Goal: Check status

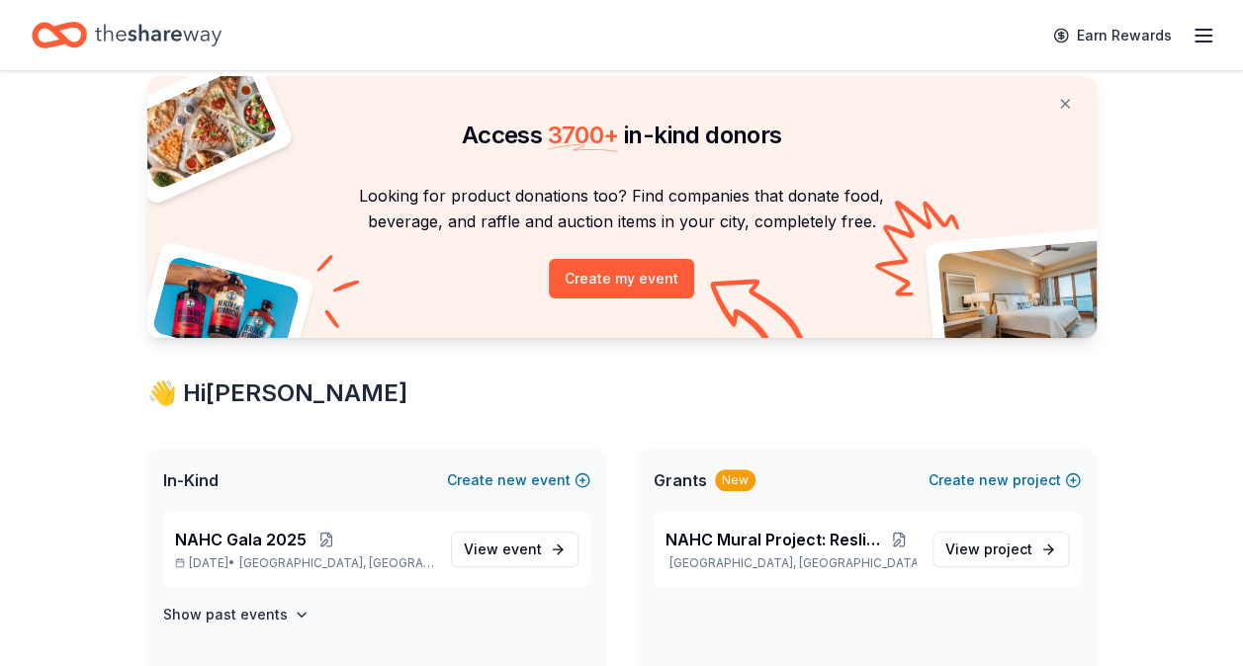
scroll to position [59, 0]
click at [469, 538] on span "View event" at bounding box center [503, 549] width 78 height 24
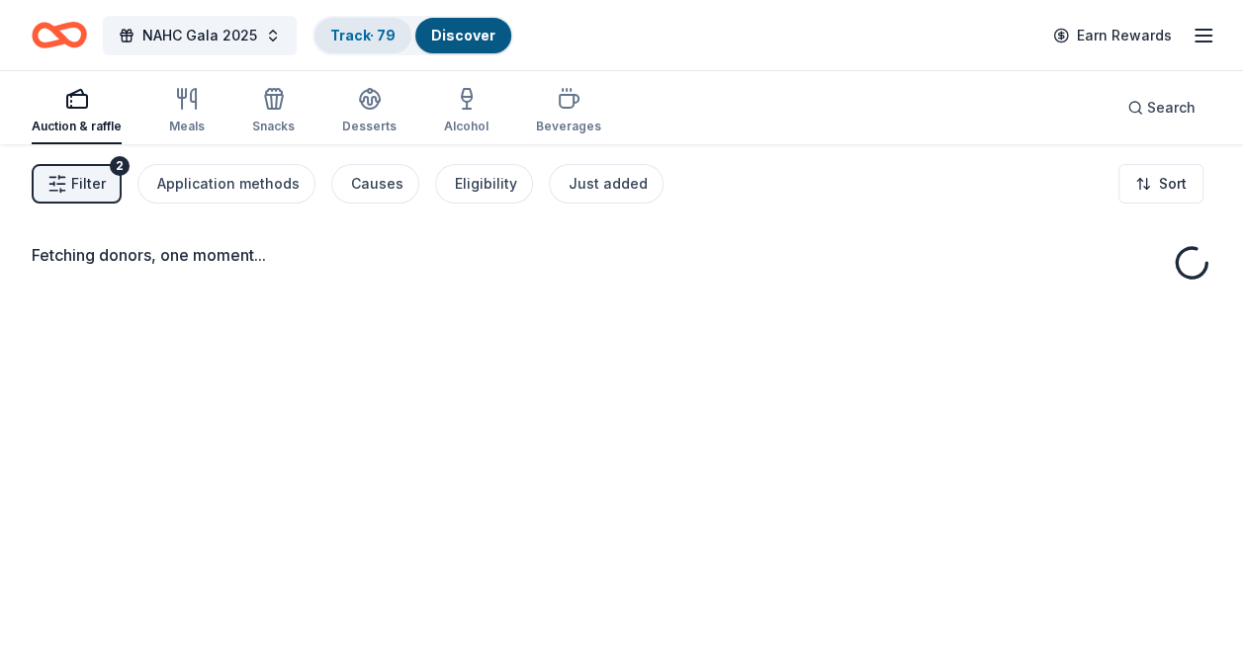
click at [346, 24] on div "Track · 79" at bounding box center [362, 36] width 97 height 36
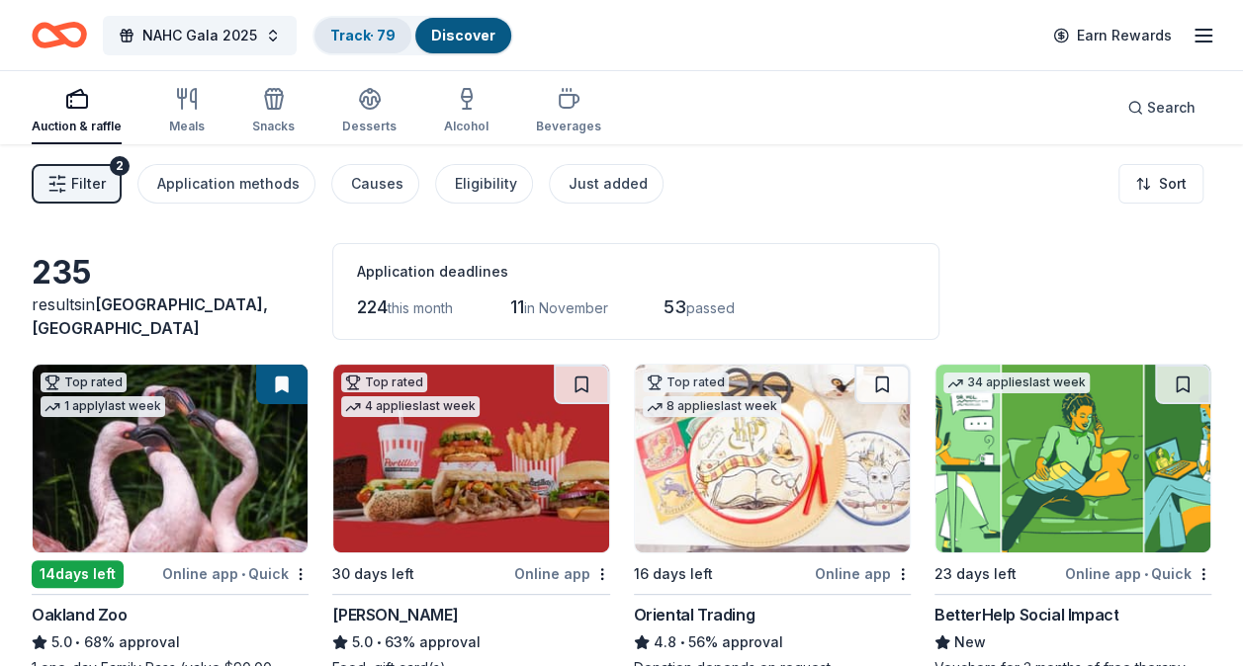
click at [353, 43] on div "Track · 79" at bounding box center [362, 36] width 97 height 36
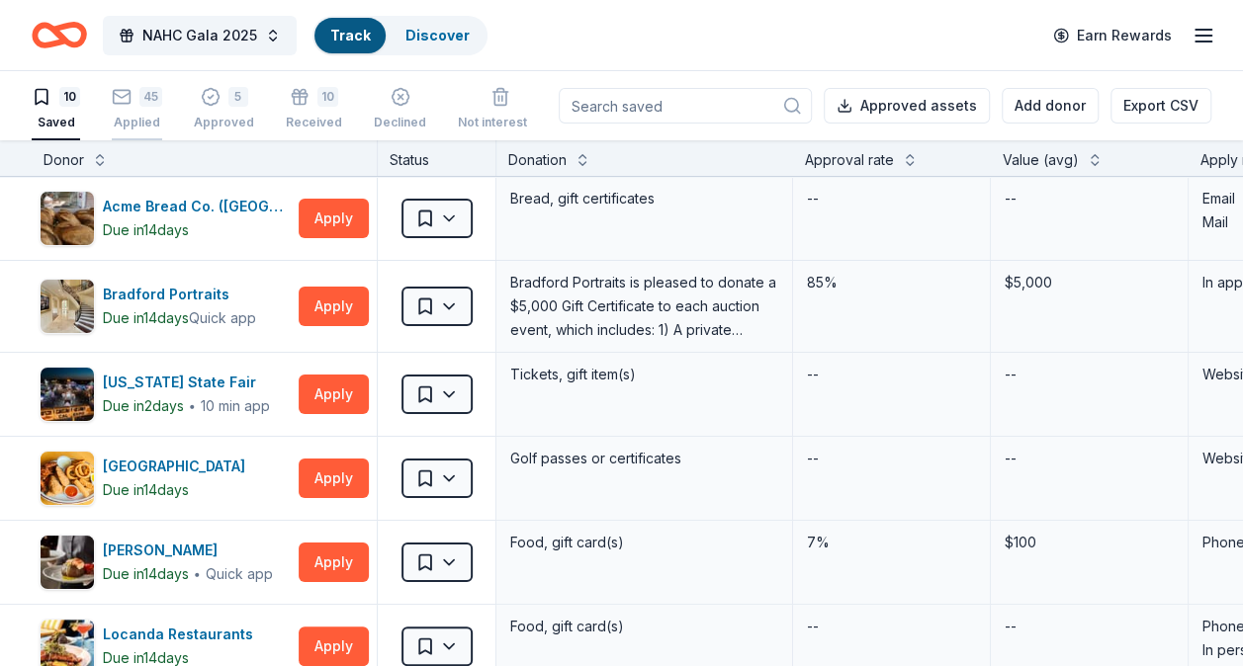
click at [138, 116] on div "Applied" at bounding box center [137, 123] width 50 height 16
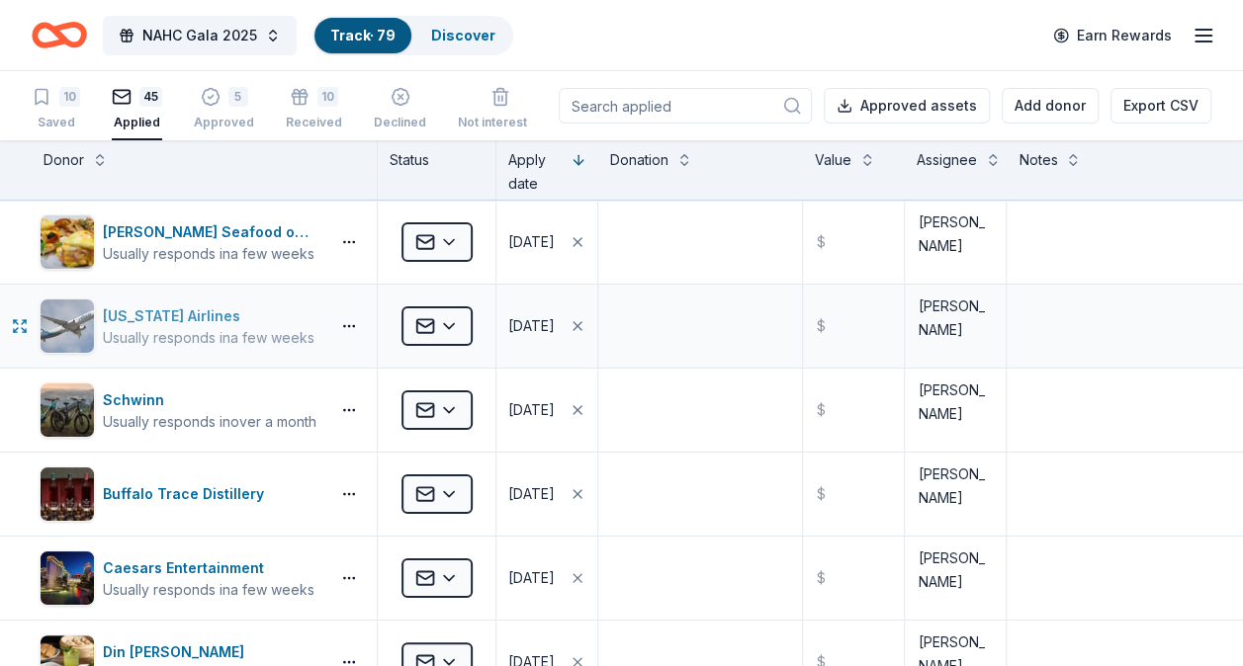
scroll to position [40, 0]
